Goal: Communication & Community: Answer question/provide support

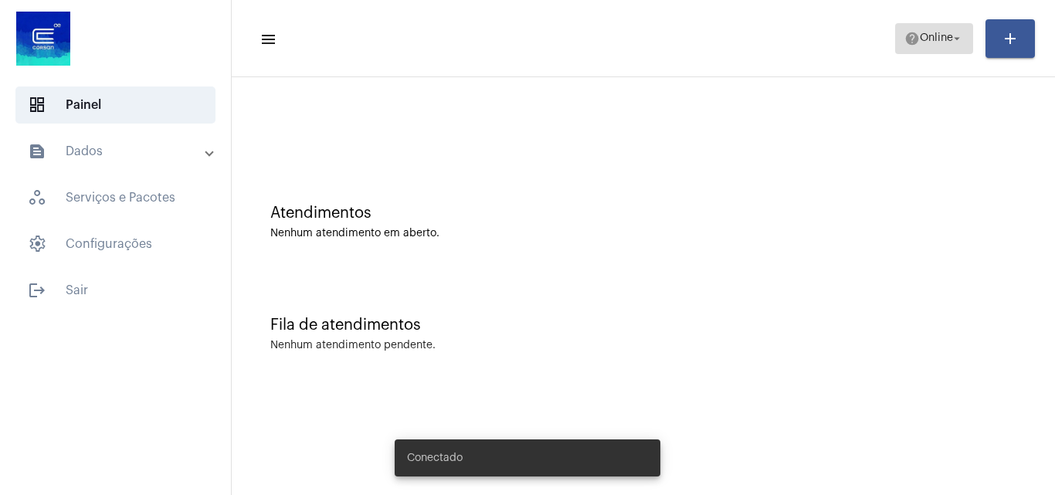
click at [930, 43] on span "Online" at bounding box center [936, 38] width 33 height 11
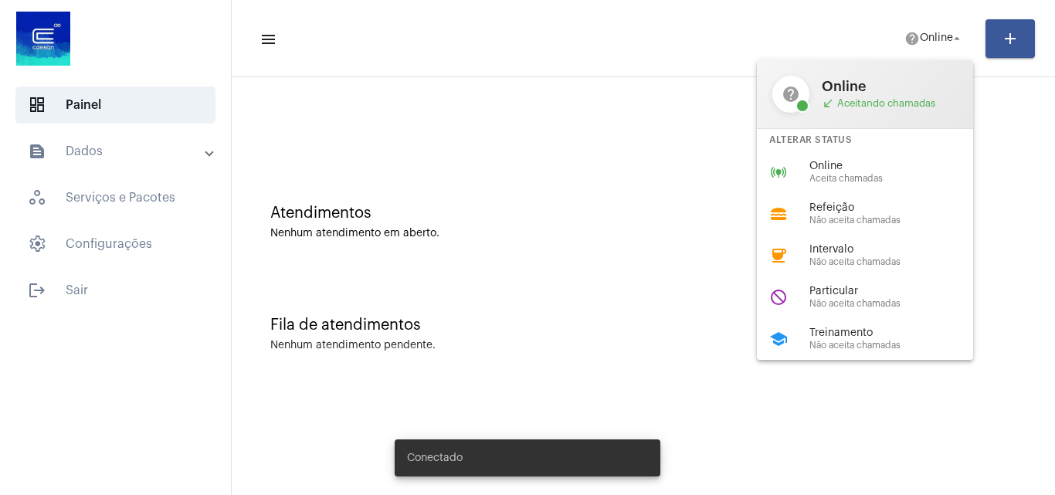
click at [858, 177] on span "Aceita chamadas" at bounding box center [897, 179] width 176 height 10
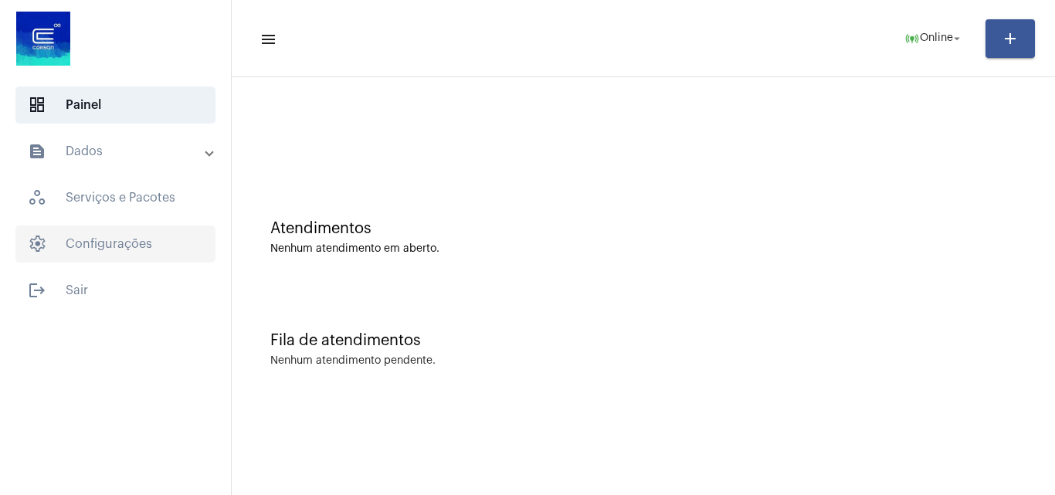
click at [140, 250] on span "settings Configurações" at bounding box center [115, 243] width 200 height 37
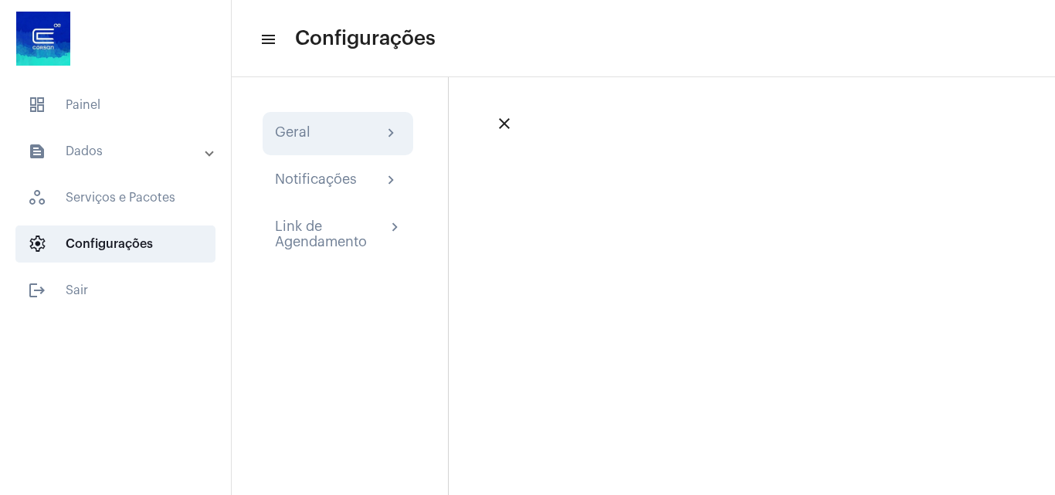
click at [285, 147] on div "Geral chevron_right" at bounding box center [338, 133] width 151 height 43
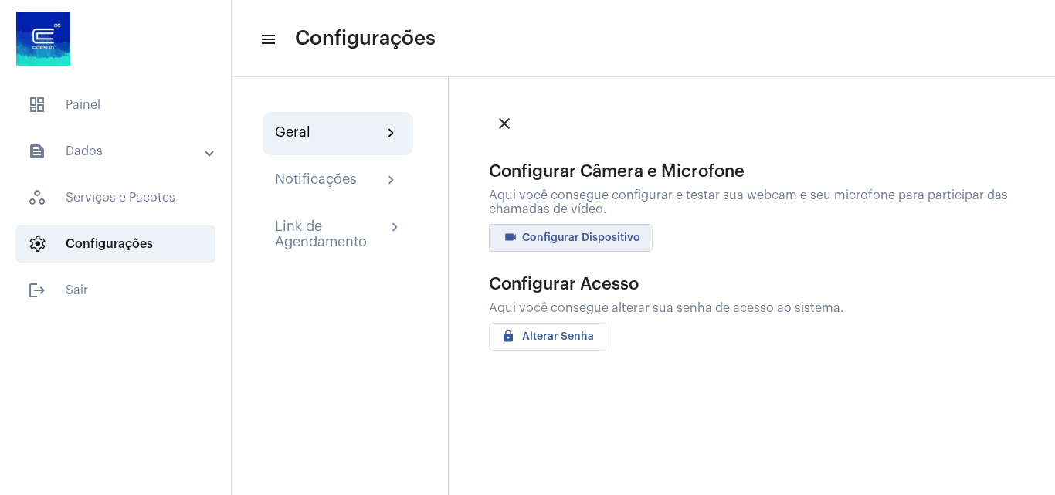
click at [517, 234] on mat-icon "videocam" at bounding box center [510, 239] width 19 height 19
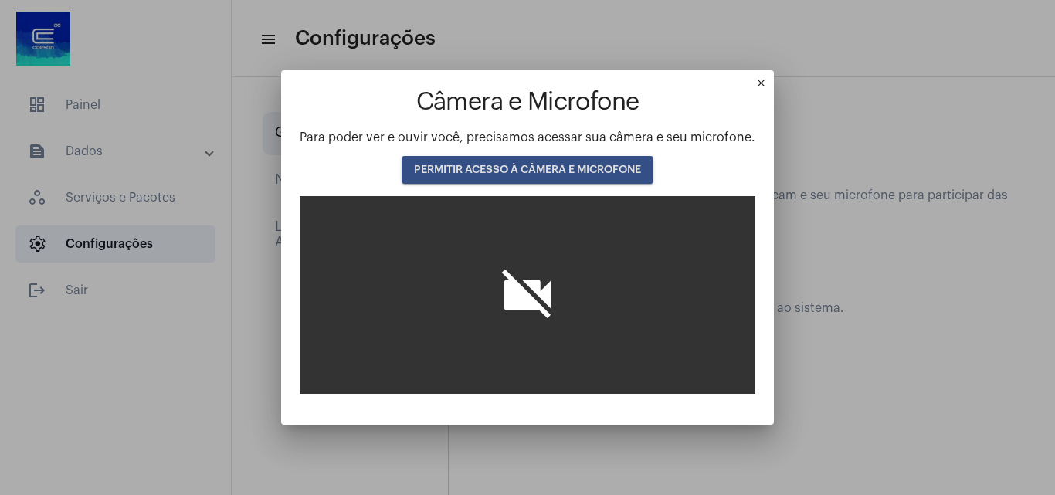
click at [489, 170] on span "PERMITIR ACESSO À CÂMERA E MICROFONE" at bounding box center [527, 169] width 227 height 11
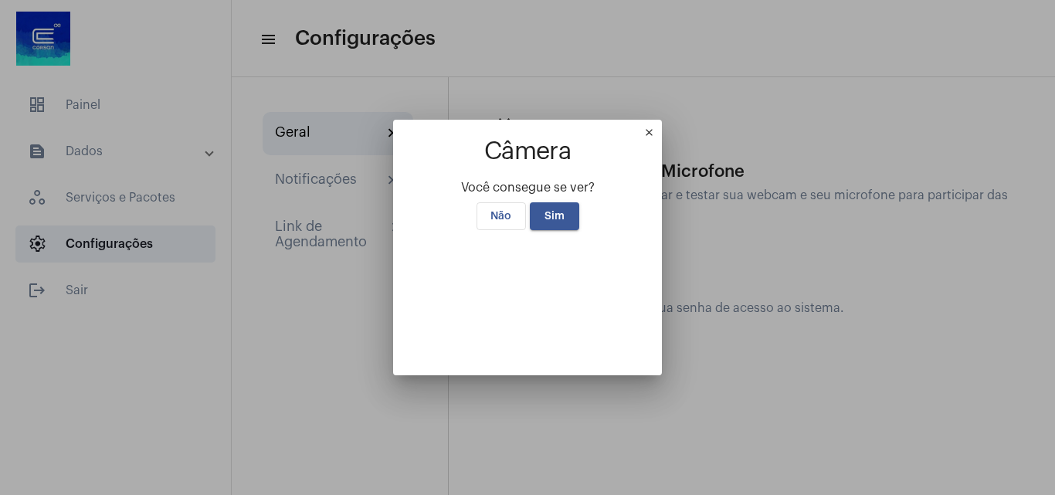
click at [544, 202] on button "Sim" at bounding box center [554, 216] width 49 height 28
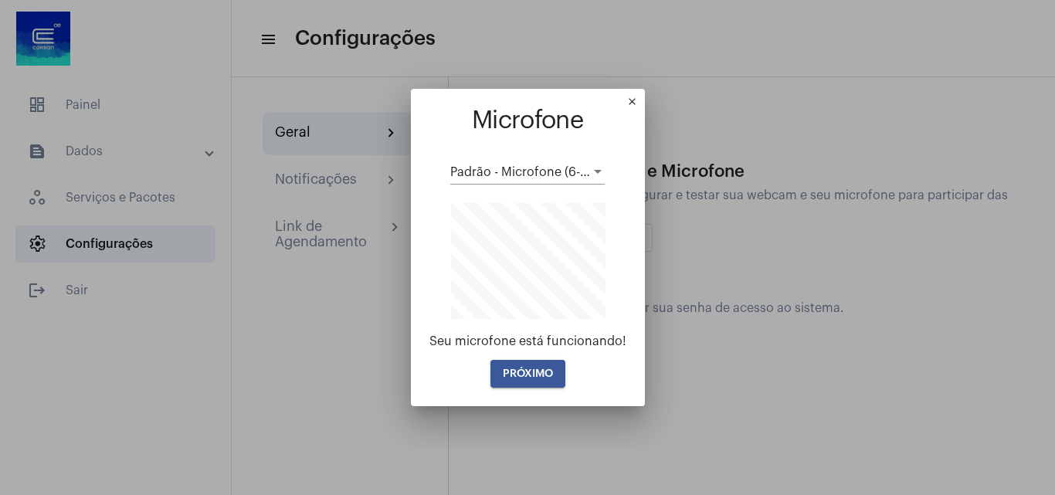
click at [541, 378] on span "PRÓXIMO" at bounding box center [528, 373] width 50 height 11
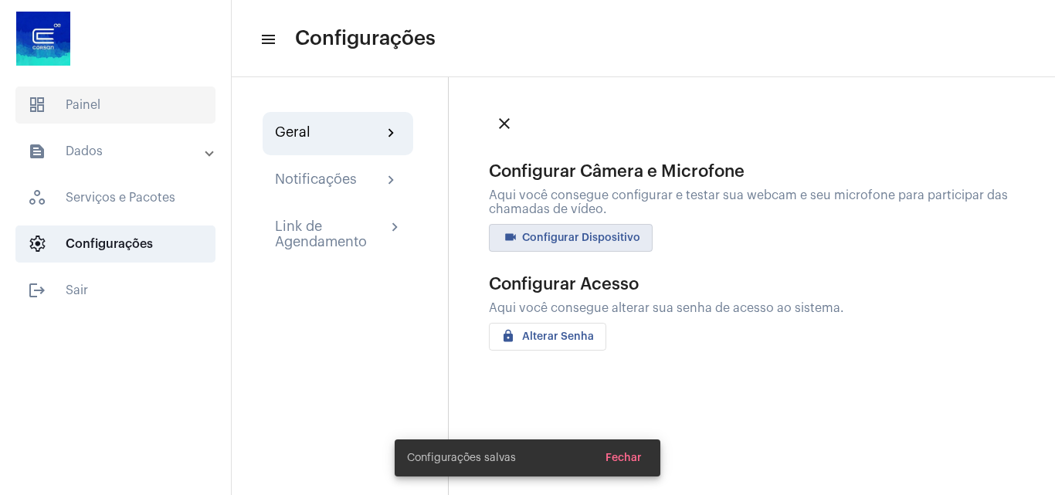
click at [124, 107] on span "dashboard Painel" at bounding box center [115, 104] width 200 height 37
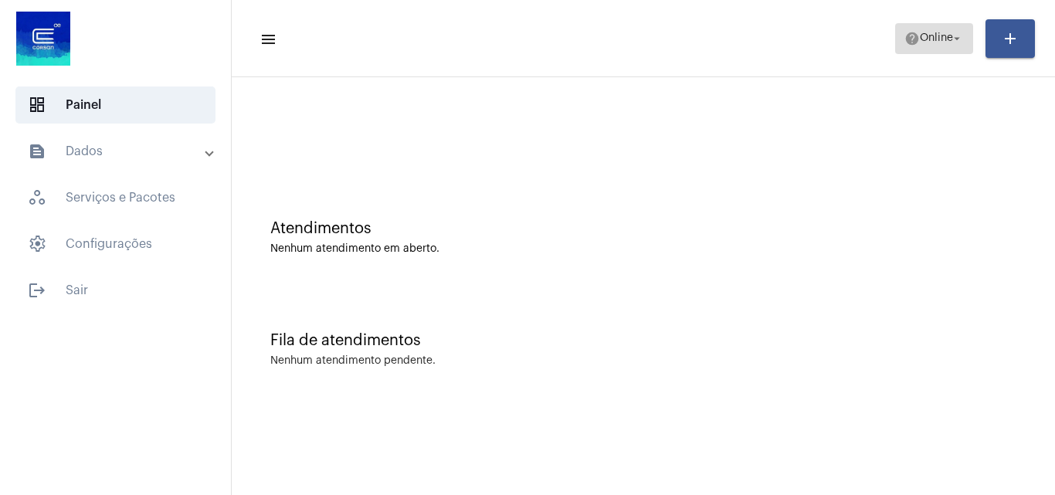
click at [923, 41] on span "Online" at bounding box center [936, 38] width 33 height 11
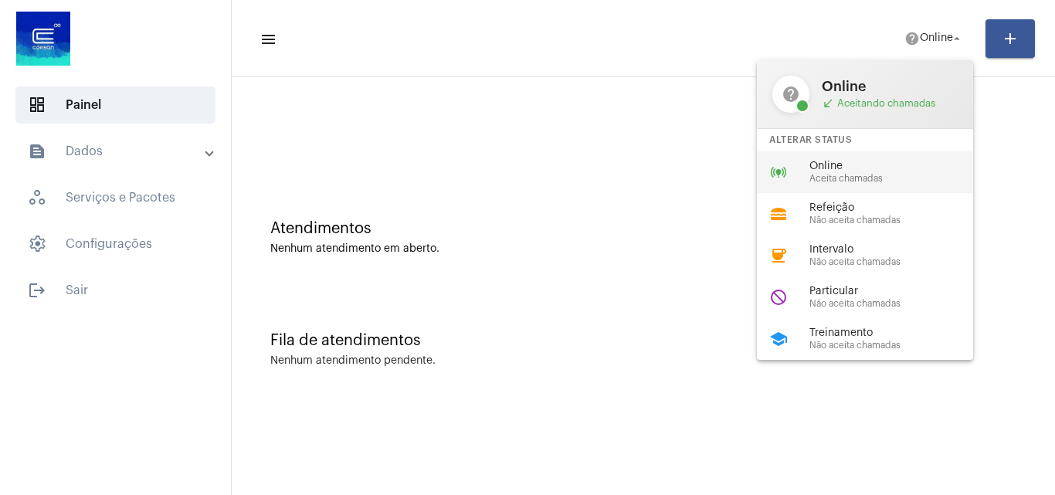
click at [869, 159] on div "online_prediction Online Aceita chamadas" at bounding box center [877, 172] width 241 height 42
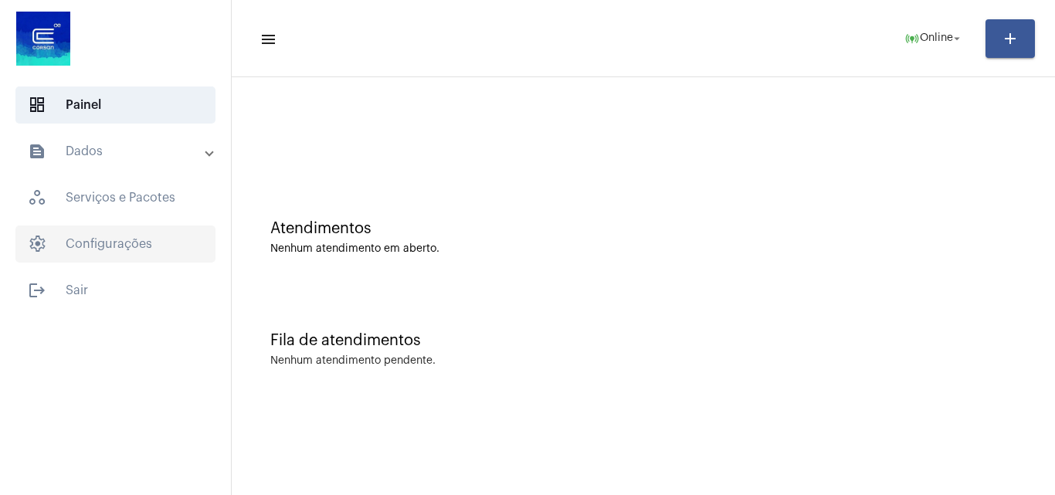
click at [153, 238] on span "settings Configurações" at bounding box center [115, 243] width 200 height 37
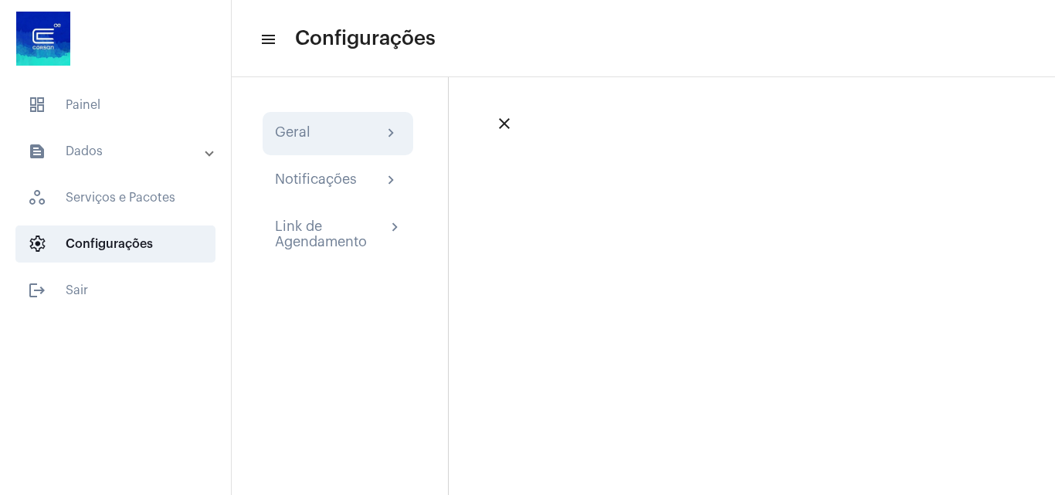
click at [323, 122] on div "Geral chevron_right" at bounding box center [338, 133] width 151 height 43
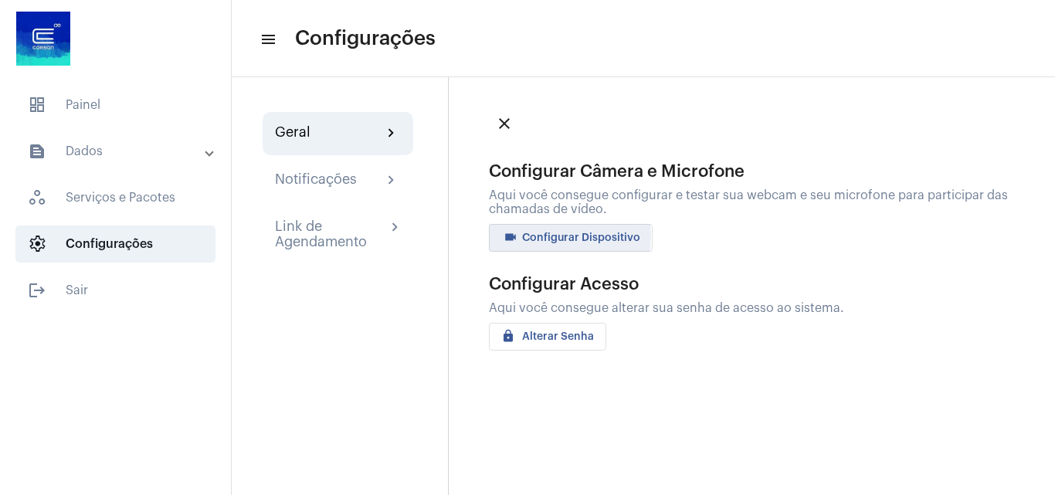
click at [529, 236] on span "videocam Configurar Dispositivo" at bounding box center [570, 237] width 139 height 11
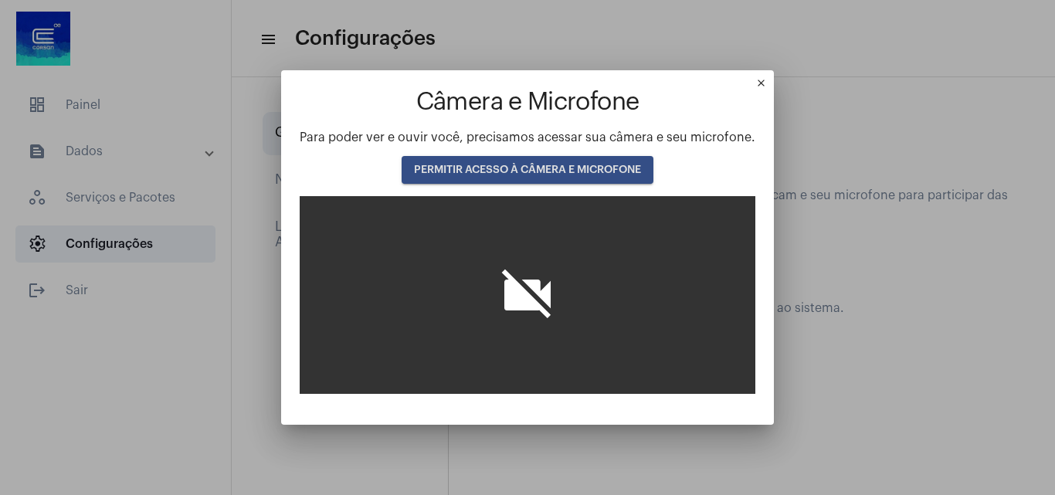
click at [527, 171] on span "PERMITIR ACESSO À CÂMERA E MICROFONE" at bounding box center [527, 169] width 227 height 11
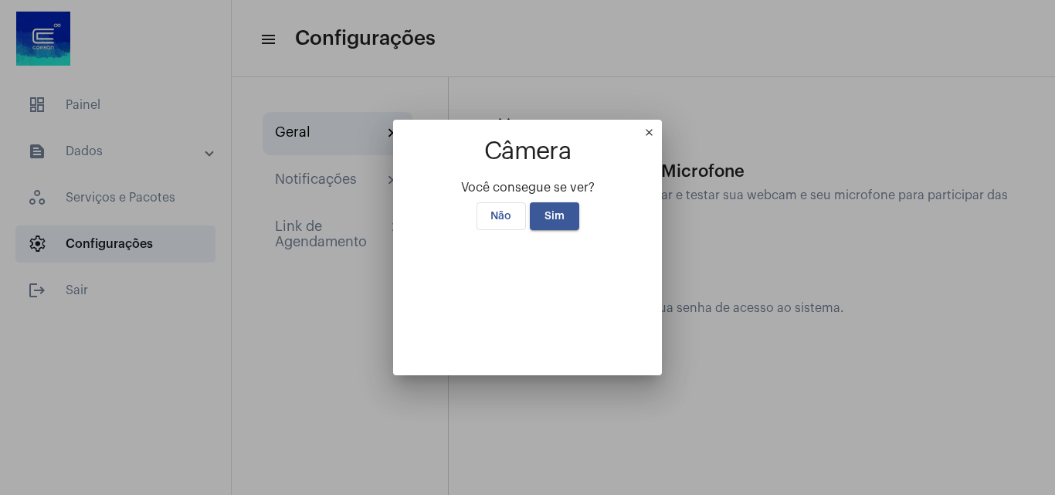
click at [554, 202] on button "Sim" at bounding box center [554, 216] width 49 height 28
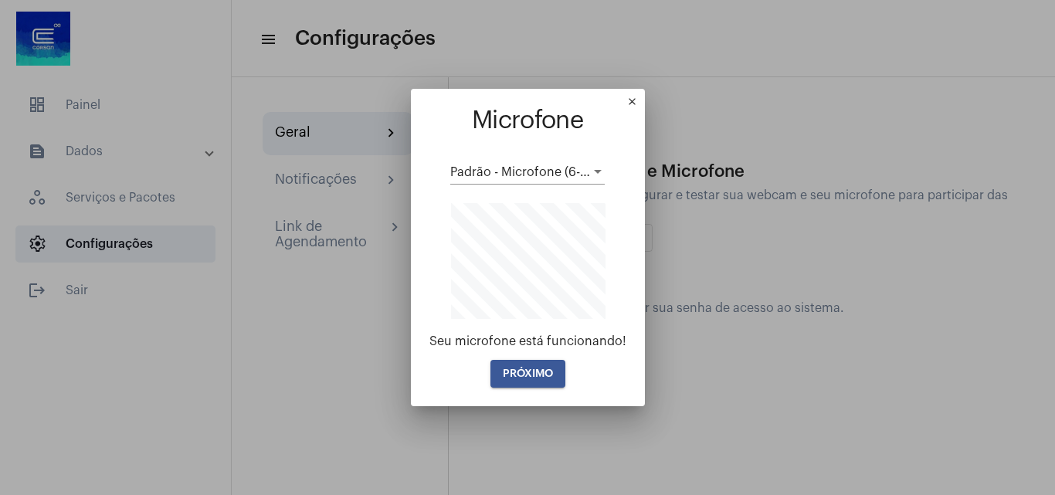
click at [530, 369] on span "PRÓXIMO" at bounding box center [528, 373] width 50 height 11
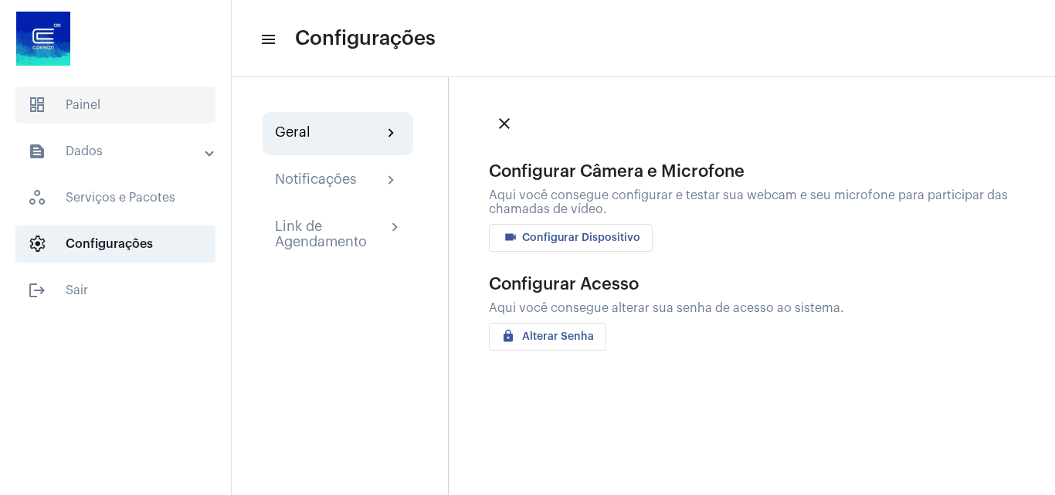
click at [88, 87] on span "dashboard Painel" at bounding box center [115, 104] width 200 height 37
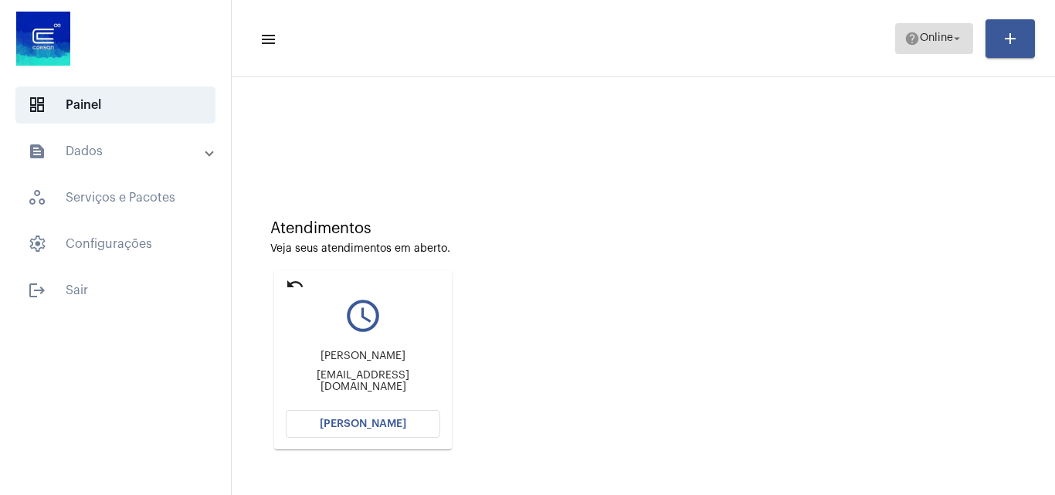
click at [947, 29] on span "help Online arrow_drop_down" at bounding box center [933, 38] width 59 height 28
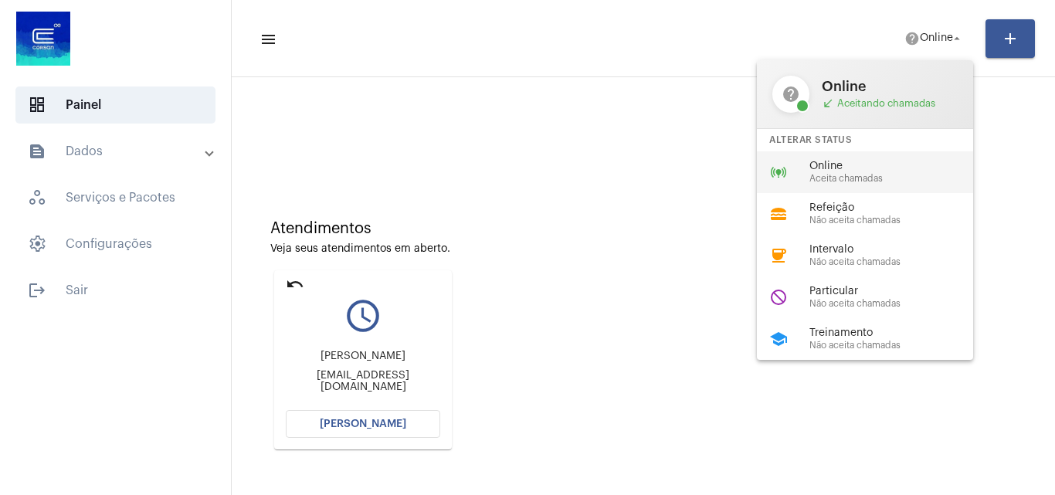
click at [851, 169] on span "Online" at bounding box center [897, 167] width 176 height 12
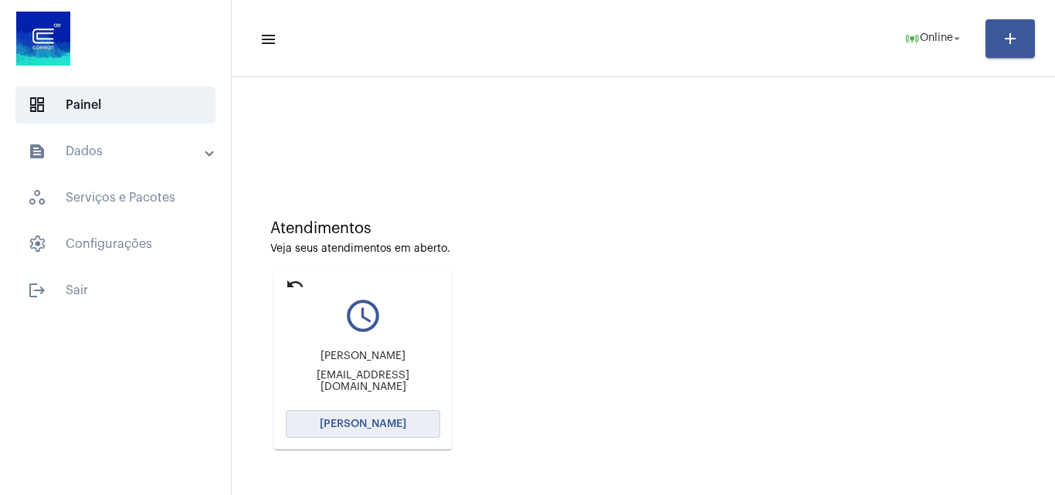
click at [352, 415] on button "[PERSON_NAME]" at bounding box center [363, 424] width 154 height 28
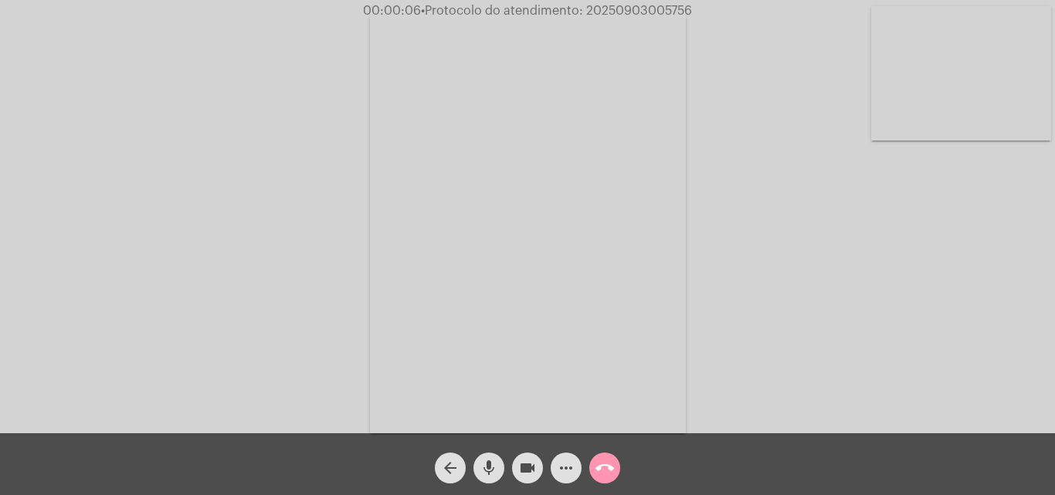
click at [486, 460] on mat-icon "mic" at bounding box center [489, 468] width 19 height 19
click at [486, 470] on mat-icon "mic_off" at bounding box center [489, 468] width 19 height 19
click at [486, 470] on mat-icon "mic" at bounding box center [489, 468] width 19 height 19
click at [484, 463] on mat-icon "mic_off" at bounding box center [489, 468] width 19 height 19
click at [555, 465] on button "more_horiz" at bounding box center [566, 467] width 31 height 31
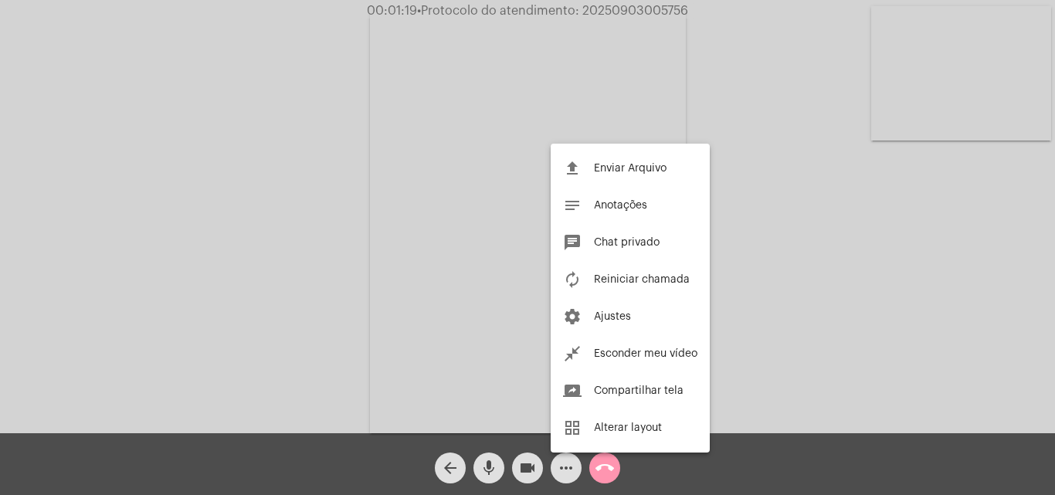
click at [358, 168] on div at bounding box center [527, 247] width 1055 height 495
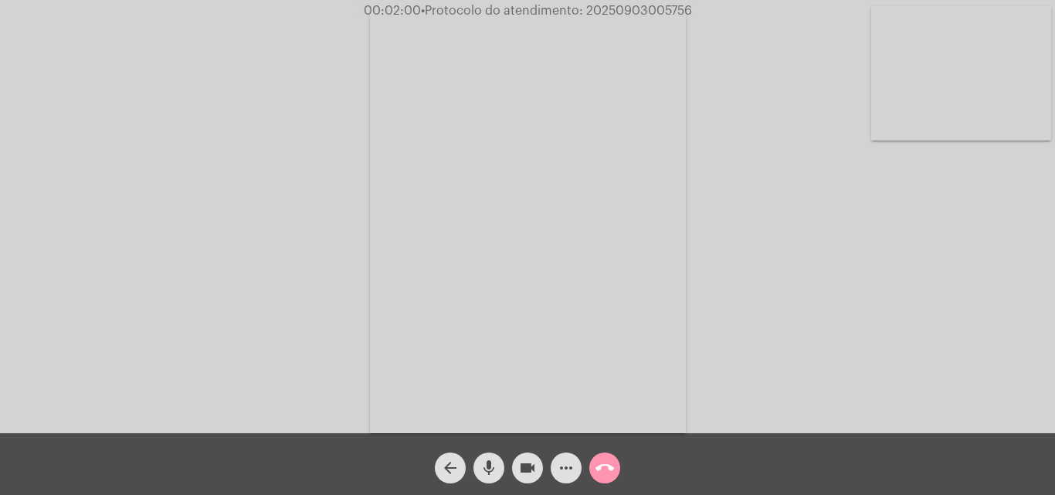
click at [483, 469] on mat-icon "mic" at bounding box center [489, 468] width 19 height 19
click at [486, 459] on mat-icon "mic_off" at bounding box center [489, 468] width 19 height 19
click at [571, 460] on mat-icon "more_horiz" at bounding box center [566, 468] width 19 height 19
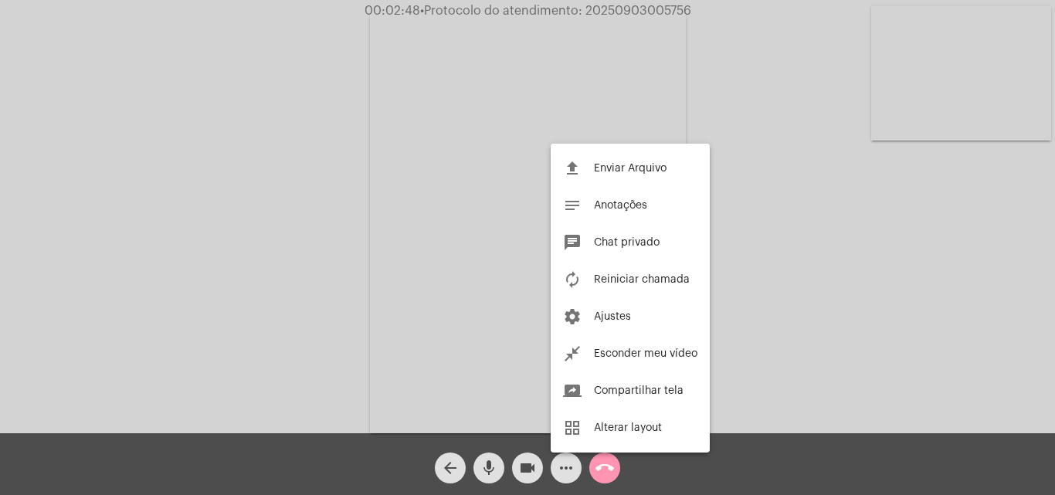
click at [307, 182] on div at bounding box center [527, 247] width 1055 height 495
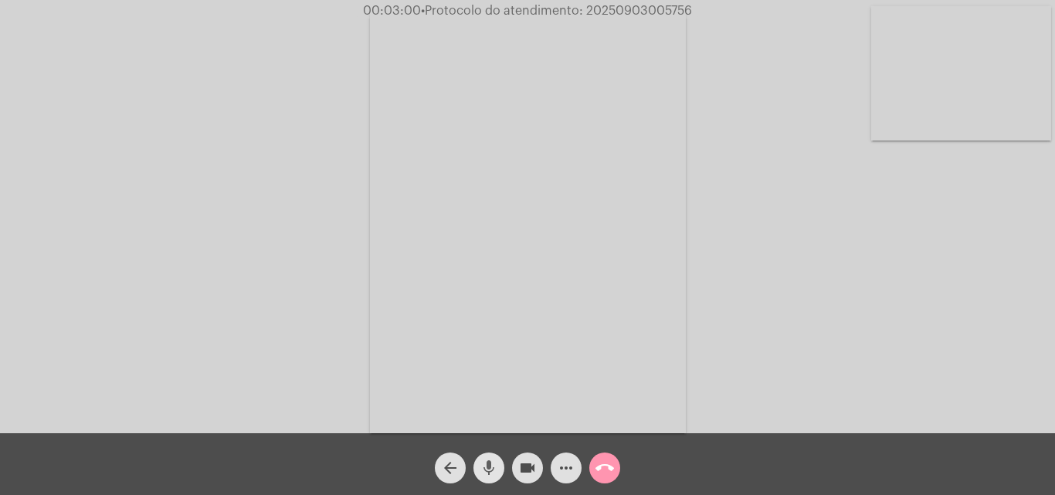
click at [489, 458] on span "mic" at bounding box center [489, 467] width 19 height 31
click at [488, 467] on mat-icon "mic_off" at bounding box center [489, 468] width 19 height 19
click at [569, 460] on mat-icon "more_horiz" at bounding box center [566, 468] width 19 height 19
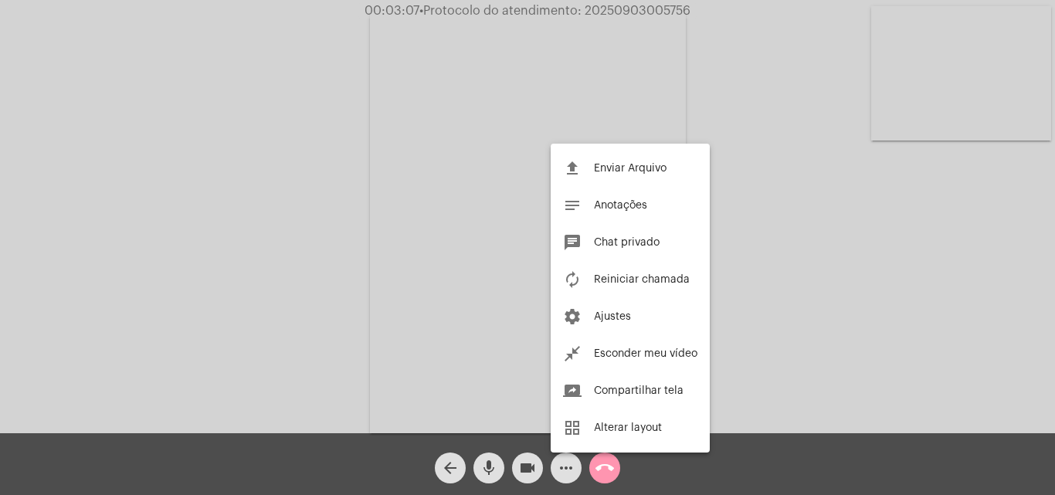
click at [318, 214] on div at bounding box center [527, 247] width 1055 height 495
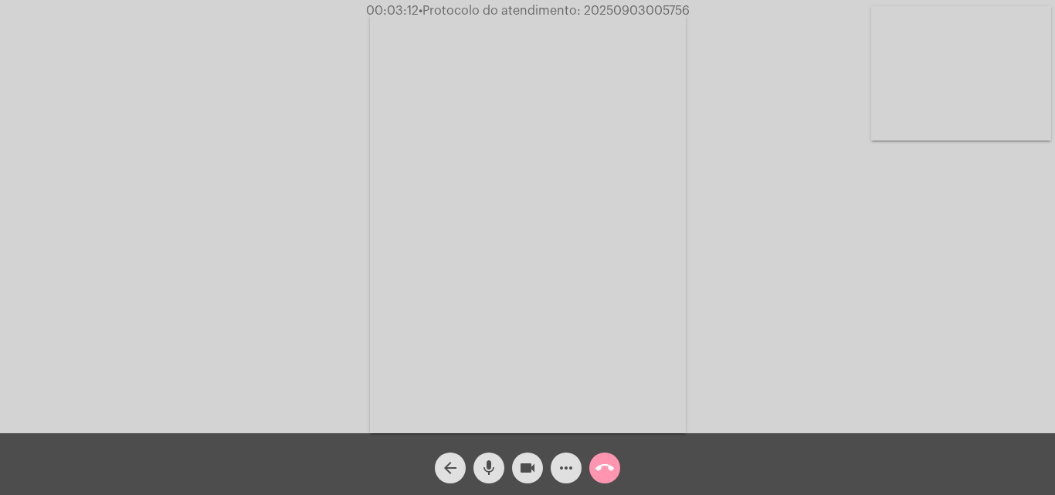
click at [494, 463] on mat-icon "mic" at bounding box center [489, 468] width 19 height 19
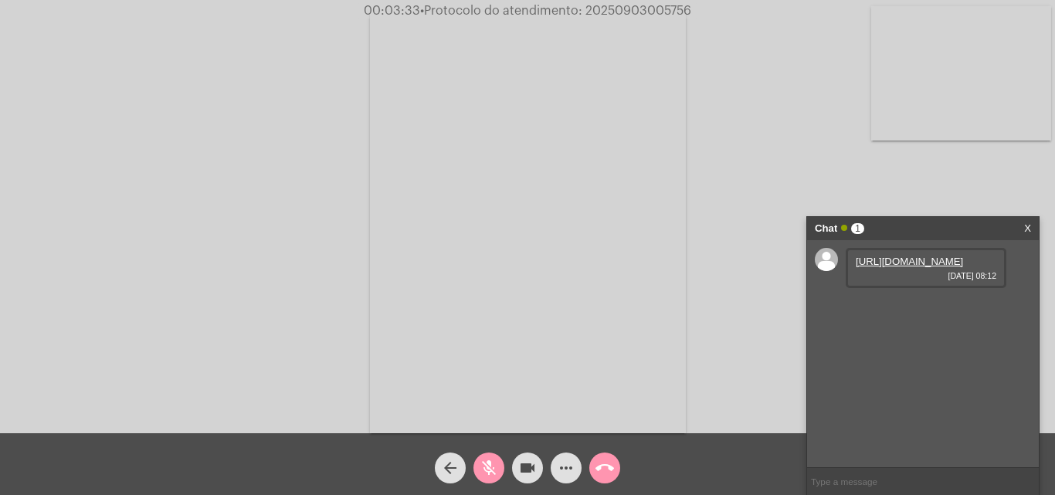
click at [489, 467] on mat-icon "mic_off" at bounding box center [489, 468] width 19 height 19
click at [882, 267] on link "[URL][DOMAIN_NAME]" at bounding box center [909, 262] width 107 height 12
drag, startPoint x: 970, startPoint y: 190, endPoint x: 949, endPoint y: 190, distance: 20.8
click at [970, 190] on div "Acessando Câmera e Microfone..." at bounding box center [528, 220] width 1052 height 433
click at [489, 458] on span "mic" at bounding box center [489, 467] width 19 height 31
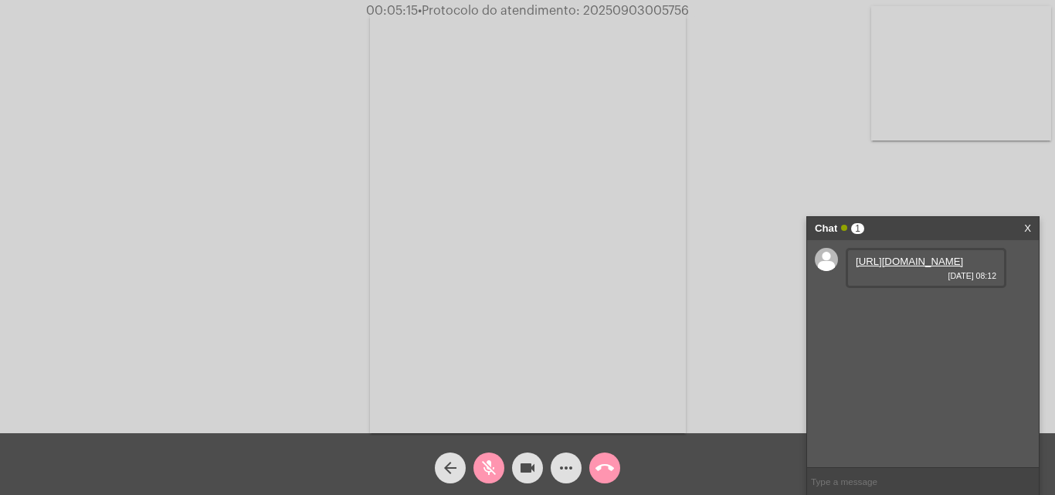
click at [489, 470] on mat-icon "mic_off" at bounding box center [489, 468] width 19 height 19
click at [486, 464] on mat-icon "mic" at bounding box center [489, 468] width 19 height 19
click at [490, 463] on mat-icon "mic_off" at bounding box center [489, 468] width 19 height 19
click at [490, 461] on mat-icon "mic" at bounding box center [489, 468] width 19 height 19
click at [491, 464] on mat-icon "mic_off" at bounding box center [489, 468] width 19 height 19
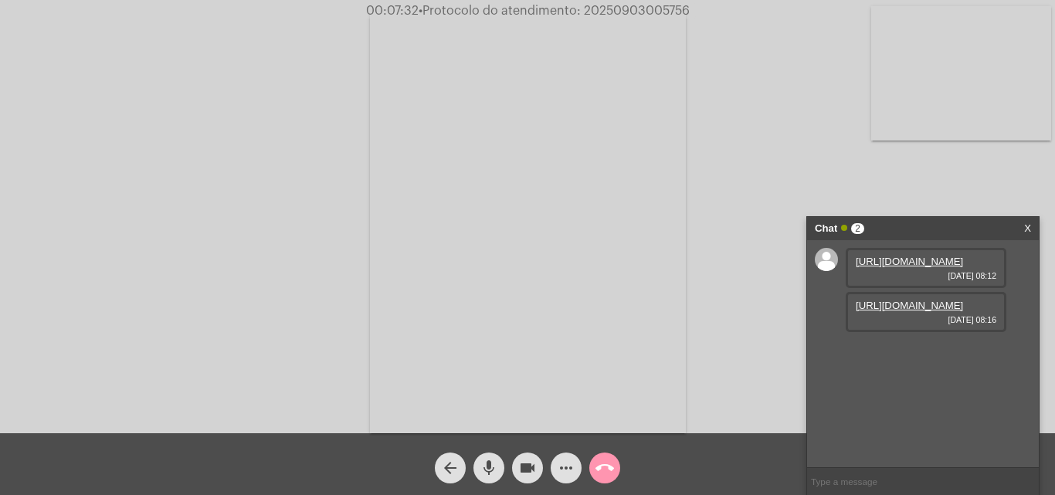
click at [889, 311] on link "[URL][DOMAIN_NAME]" at bounding box center [909, 306] width 107 height 12
click at [829, 148] on div "Acessando Câmera e Microfone..." at bounding box center [528, 220] width 1052 height 433
click at [574, 466] on mat-icon "more_horiz" at bounding box center [566, 468] width 19 height 19
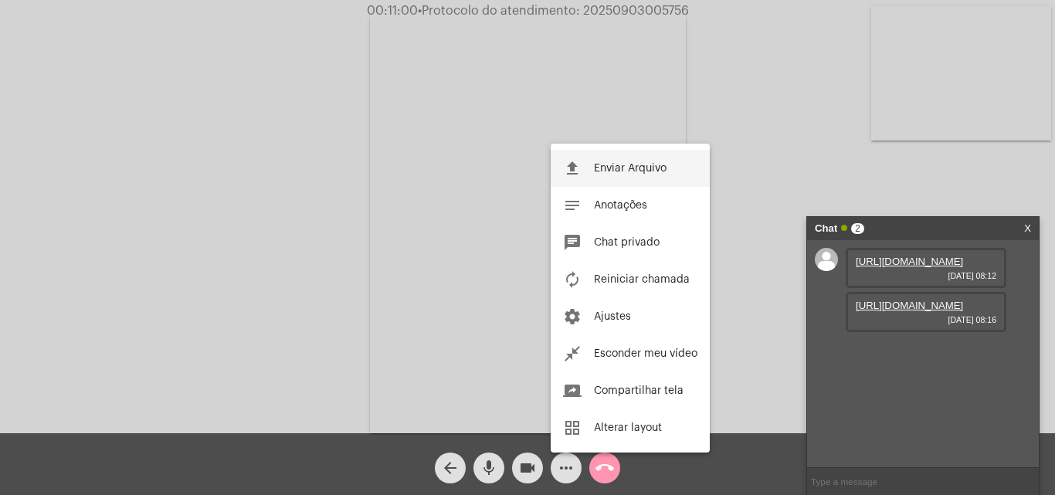
click at [609, 163] on span "Enviar Arquivo" at bounding box center [630, 168] width 73 height 11
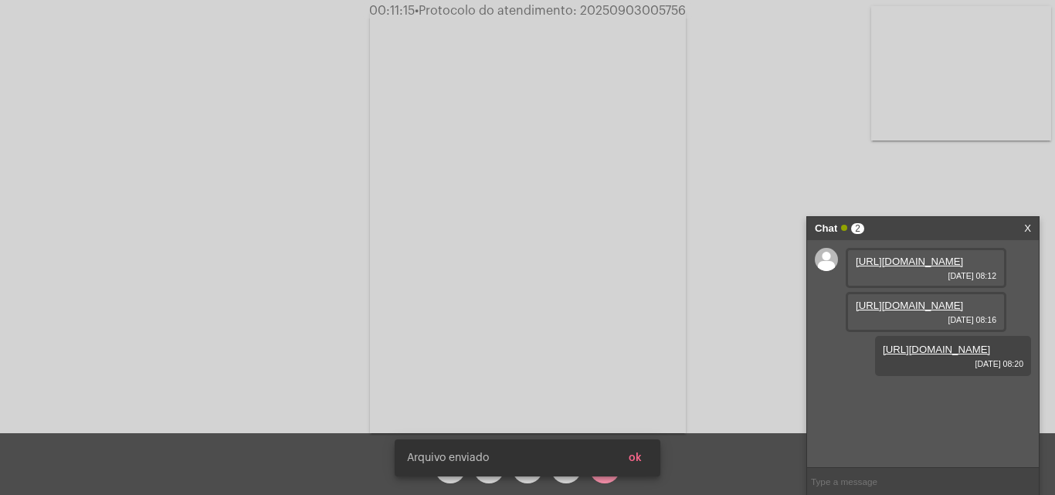
scroll to position [13, 0]
click at [646, 459] on button "ok" at bounding box center [635, 458] width 38 height 28
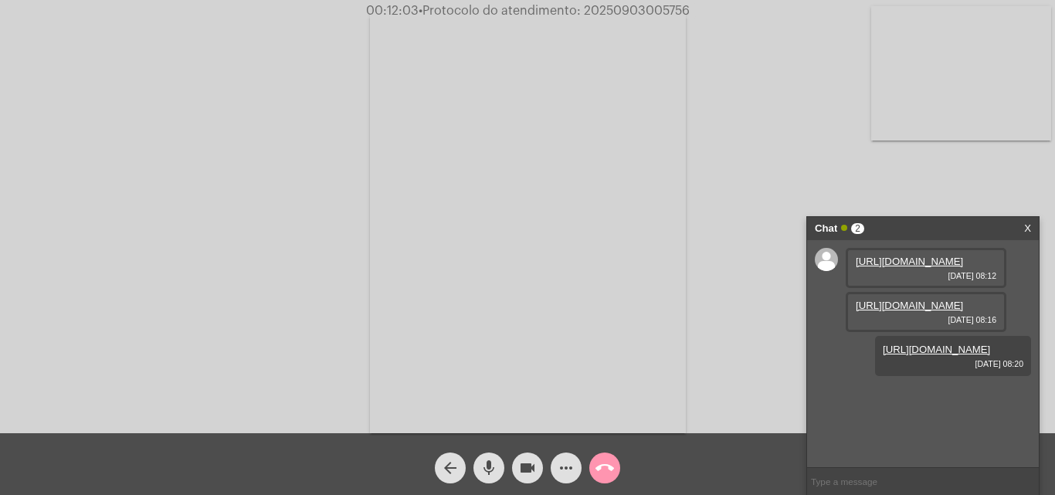
click at [564, 463] on mat-icon "more_horiz" at bounding box center [566, 468] width 19 height 19
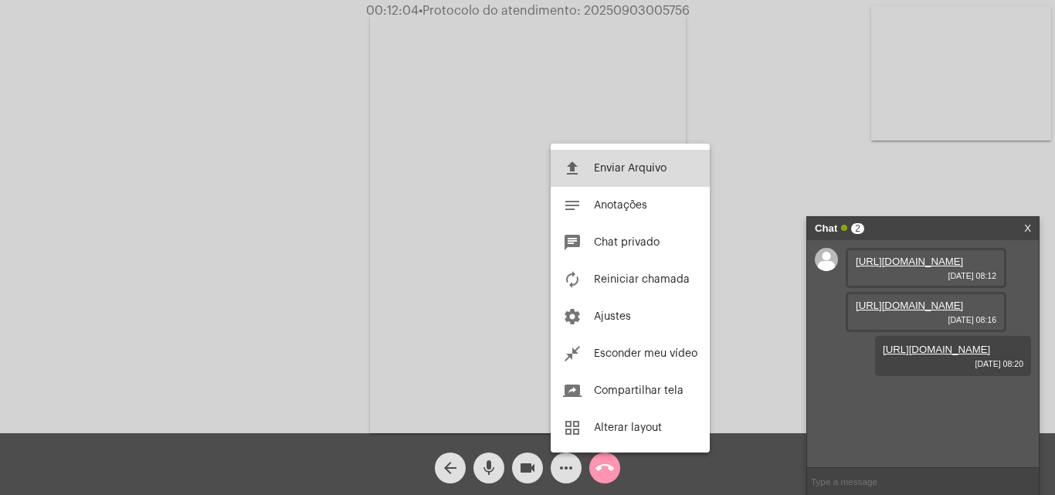
click at [597, 165] on span "Enviar Arquivo" at bounding box center [630, 168] width 73 height 11
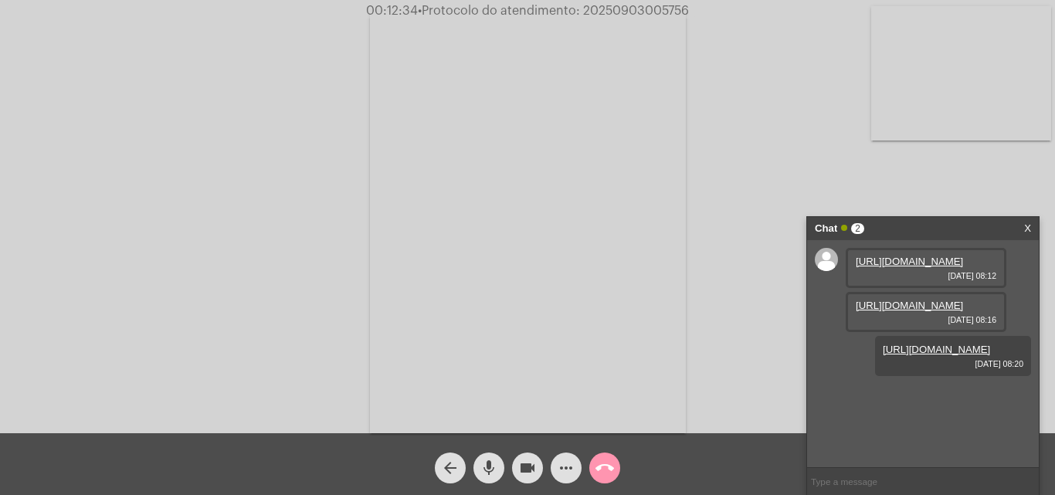
click at [572, 458] on span "more_horiz" at bounding box center [566, 467] width 19 height 31
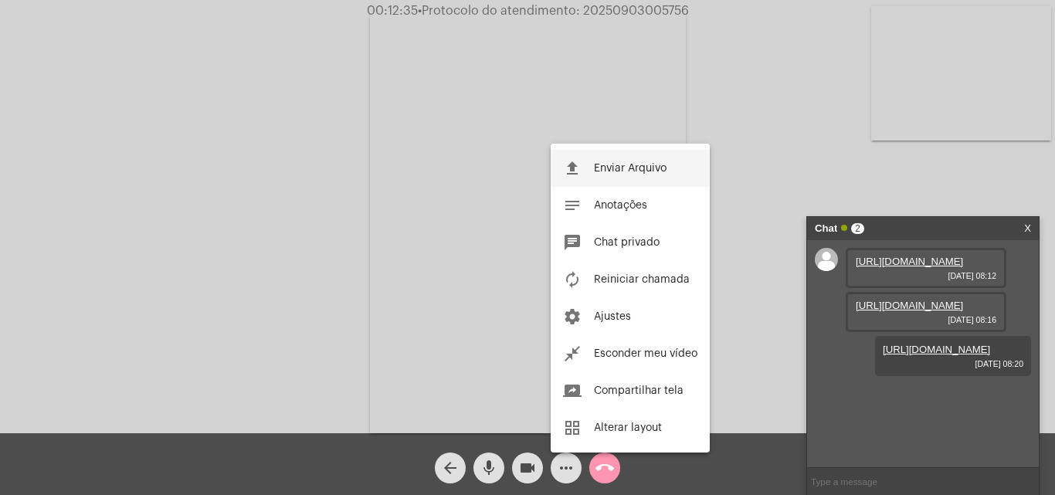
click at [609, 165] on span "Enviar Arquivo" at bounding box center [630, 168] width 73 height 11
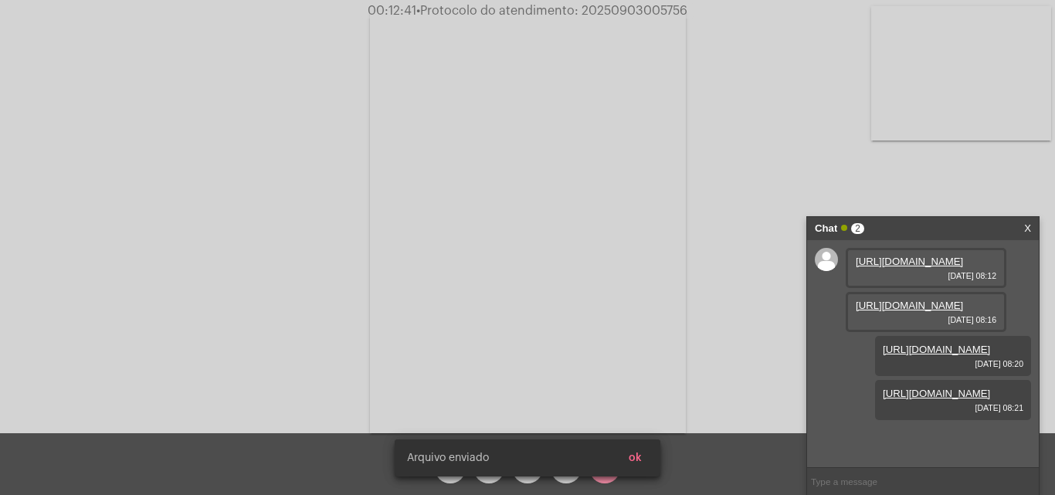
scroll to position [92, 0]
click at [640, 459] on span "ok" at bounding box center [635, 457] width 13 height 11
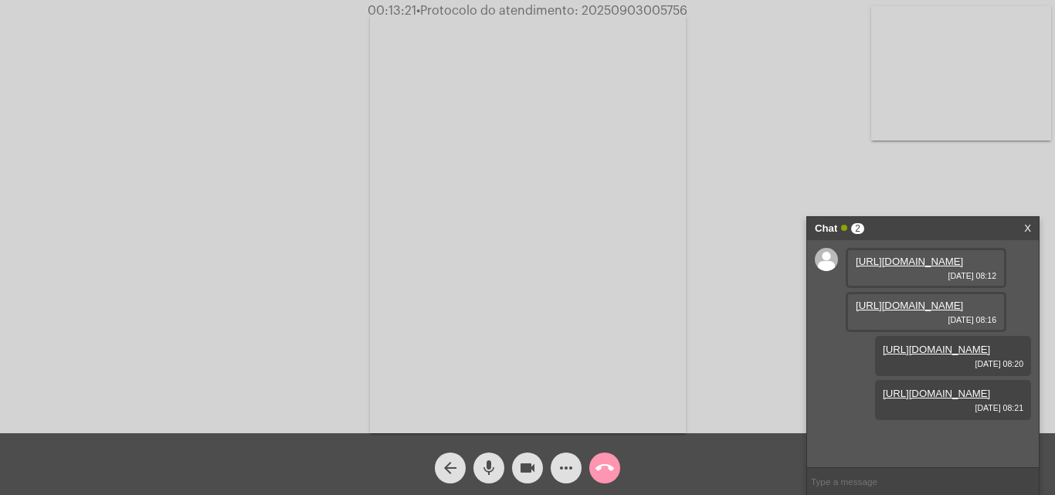
click at [492, 461] on mat-icon "mic" at bounding box center [489, 468] width 19 height 19
click at [495, 469] on mat-icon "mic_off" at bounding box center [489, 468] width 19 height 19
click at [562, 470] on mat-icon "more_horiz" at bounding box center [566, 468] width 19 height 19
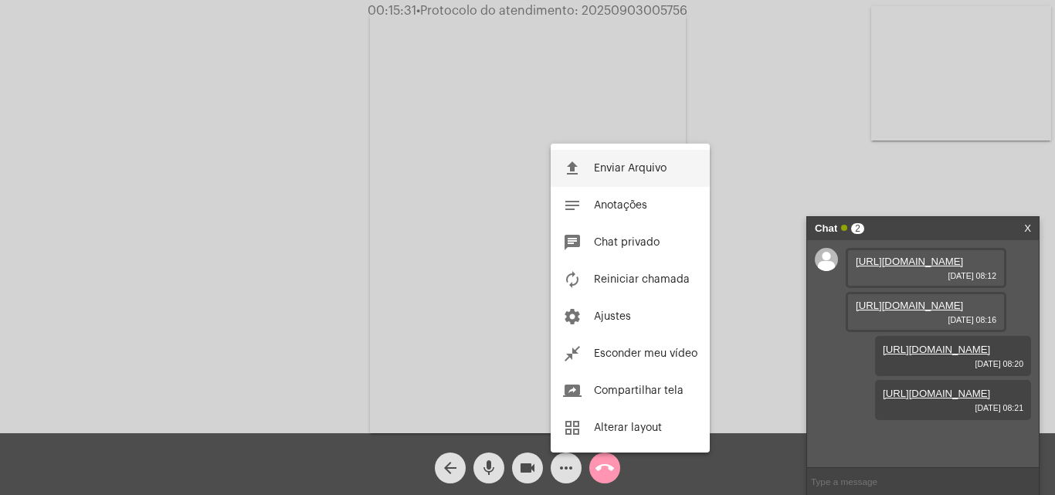
click at [591, 172] on button "file_upload Enviar Arquivo" at bounding box center [630, 168] width 159 height 37
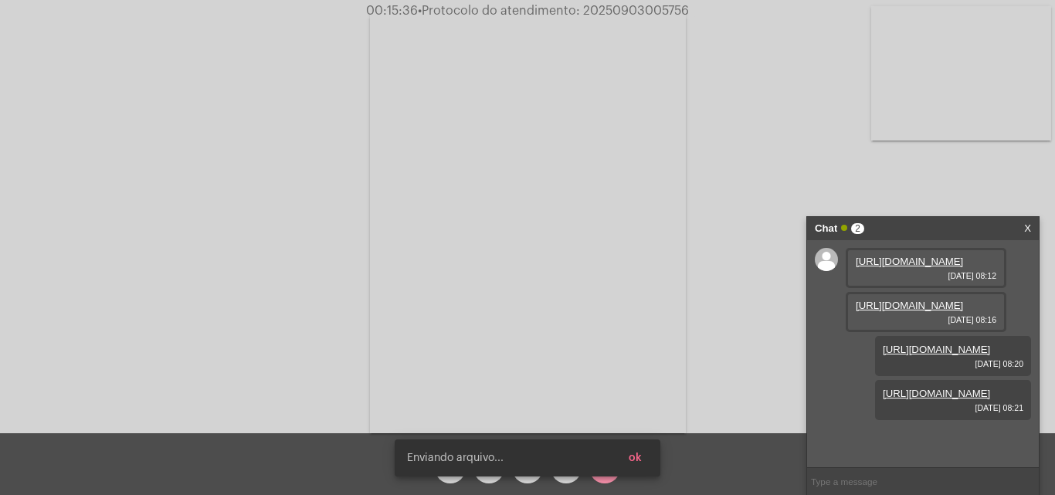
scroll to position [171, 0]
click at [639, 461] on span "ok" at bounding box center [635, 457] width 13 height 11
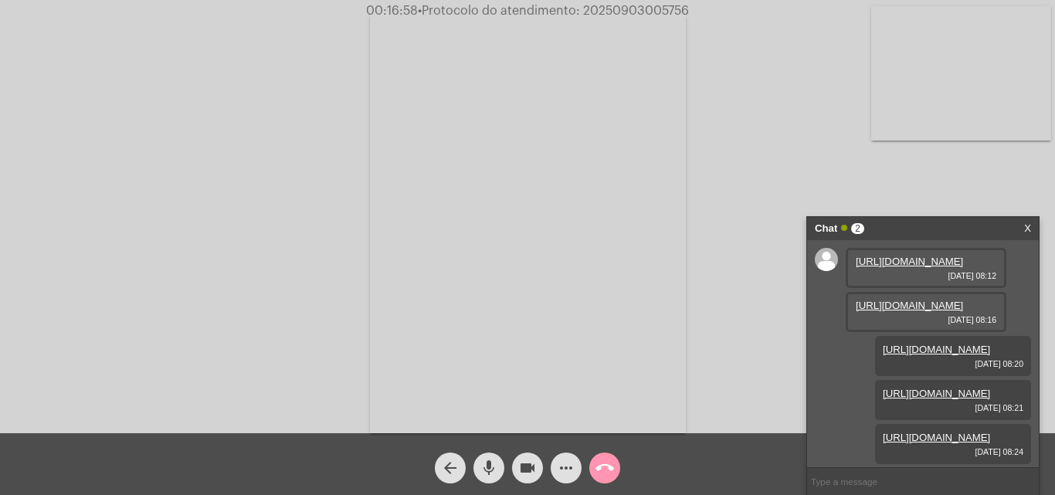
click at [496, 466] on mat-icon "mic" at bounding box center [489, 468] width 19 height 19
click at [483, 457] on span "mic_off" at bounding box center [489, 467] width 19 height 31
click at [629, 9] on span "• Protocolo do atendimento: 20250903005756" at bounding box center [553, 11] width 271 height 12
copy span "20250903005756"
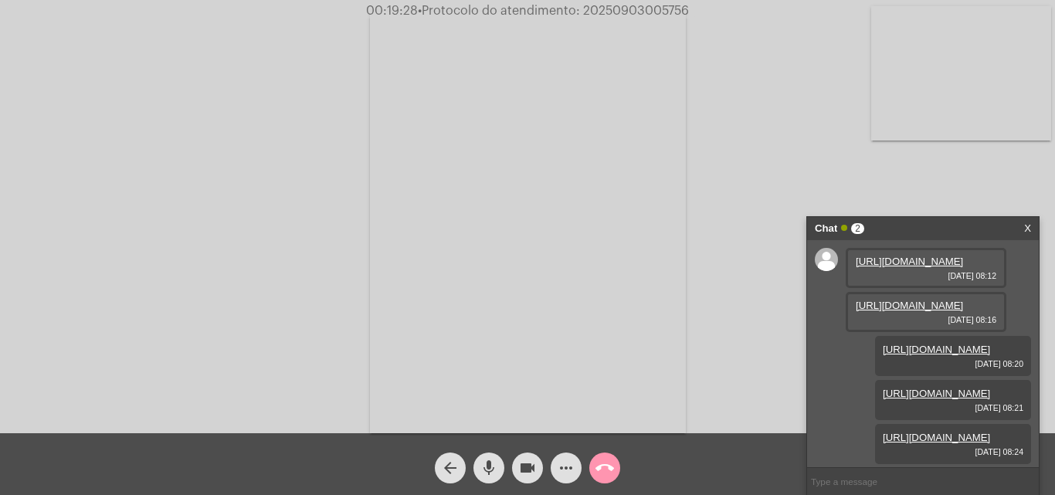
click at [483, 469] on mat-icon "mic" at bounding box center [489, 468] width 19 height 19
click at [487, 467] on mat-icon "mic_off" at bounding box center [489, 468] width 19 height 19
click at [607, 474] on mat-icon "call_end" at bounding box center [604, 468] width 19 height 19
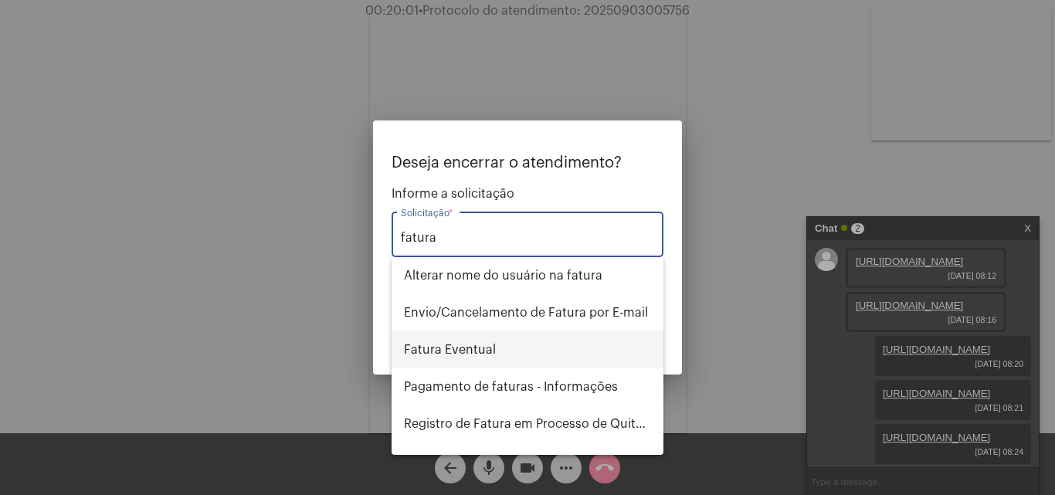
click at [493, 354] on span "Fatura Eventual" at bounding box center [527, 349] width 247 height 37
type input "Fatura Eventual"
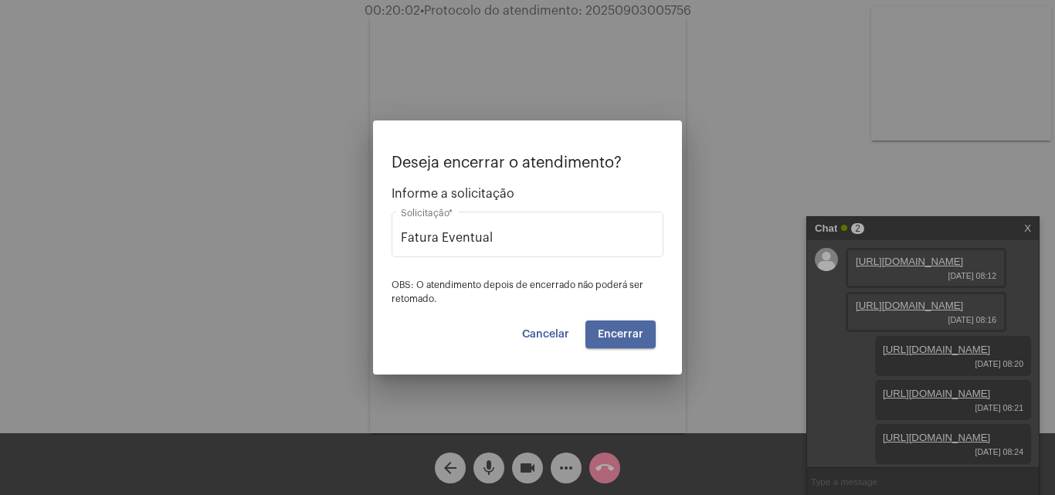
click at [617, 334] on span "Encerrar" at bounding box center [621, 334] width 46 height 11
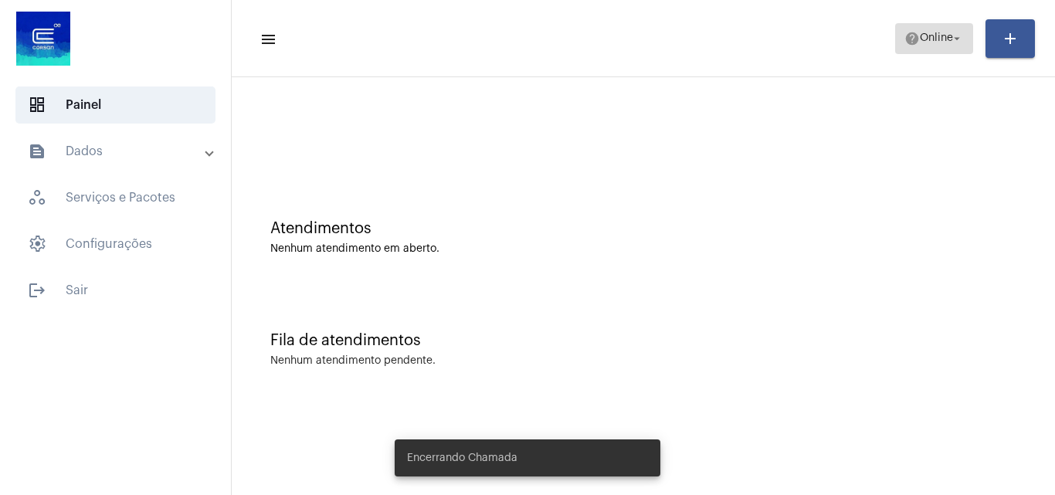
click at [913, 31] on mat-icon "help" at bounding box center [911, 38] width 15 height 15
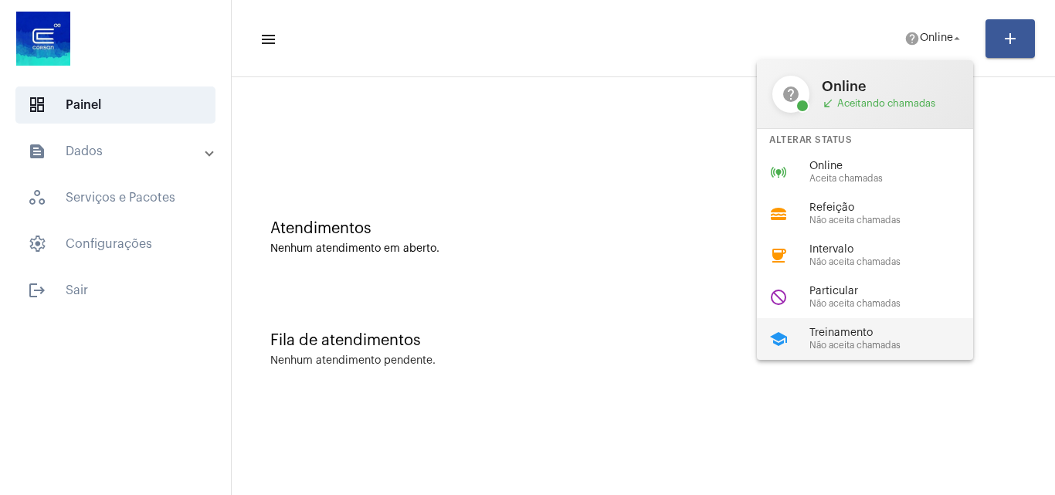
click at [854, 344] on span "Não aceita chamadas" at bounding box center [897, 346] width 176 height 10
